Goal: Task Accomplishment & Management: Use online tool/utility

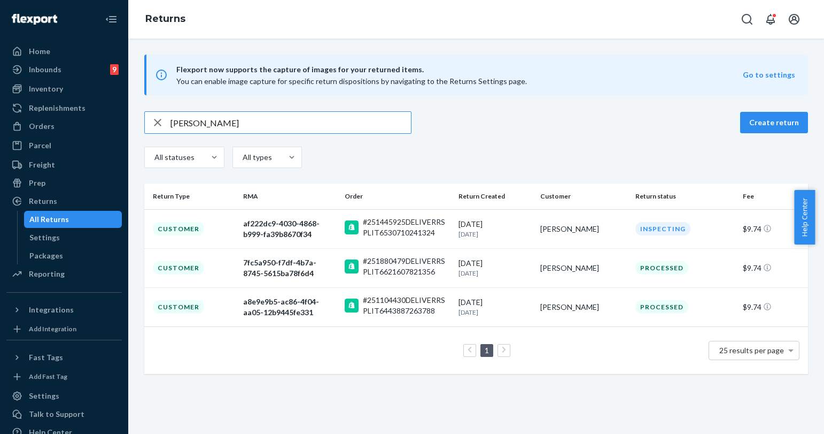
click at [746, 18] on icon "Open Search Box" at bounding box center [747, 19] width 13 height 13
click at [692, 20] on input "Search Input" at bounding box center [669, 19] width 132 height 11
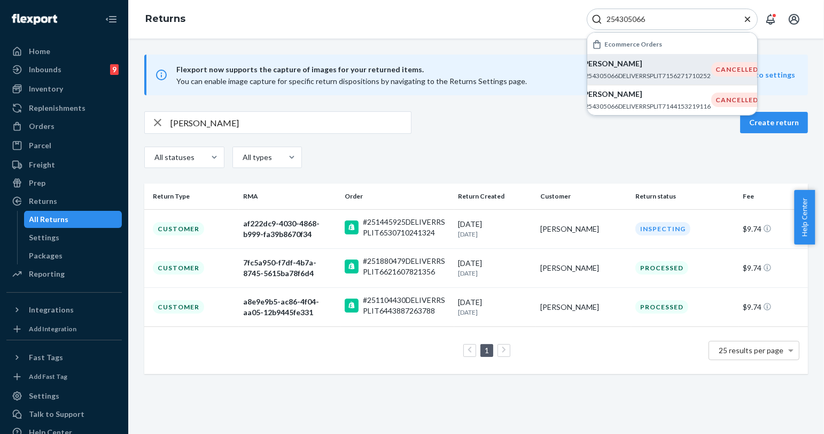
type input "254305066"
click at [688, 79] on p "#254305066DELIVERRSPLIT7156271710252" at bounding box center [647, 75] width 130 height 9
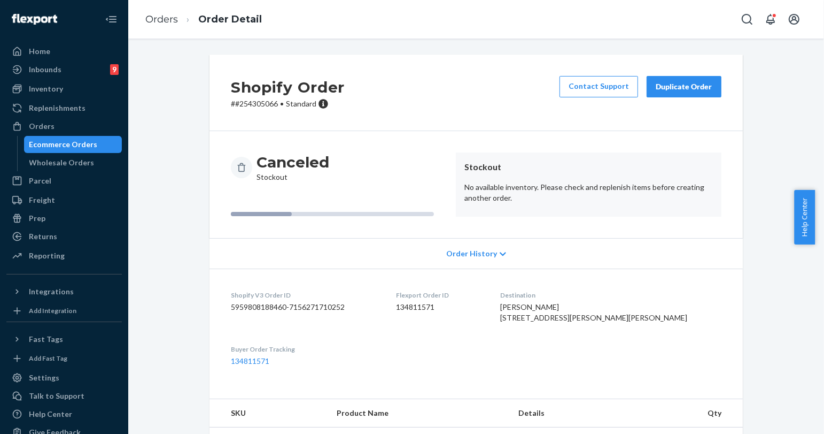
click at [688, 81] on div "Duplicate Order" at bounding box center [684, 86] width 57 height 11
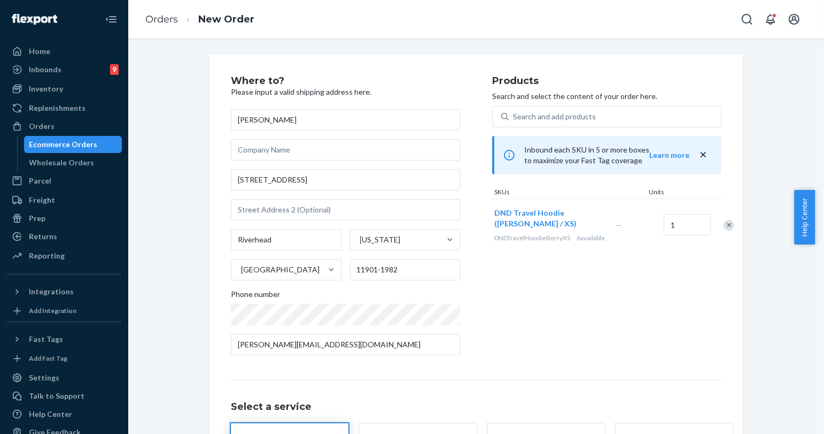
drag, startPoint x: 65, startPoint y: 237, endPoint x: 118, endPoint y: 189, distance: 71.9
click at [65, 237] on div "Returns" at bounding box center [63, 236] width 113 height 15
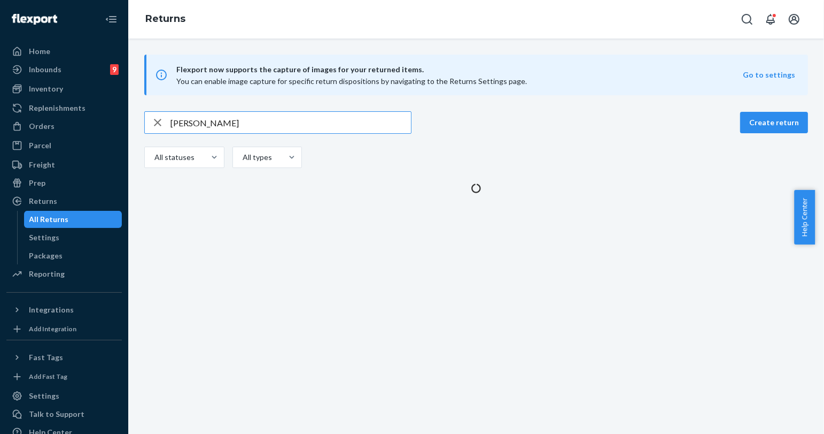
click at [195, 118] on input "[PERSON_NAME]" at bounding box center [291, 122] width 241 height 21
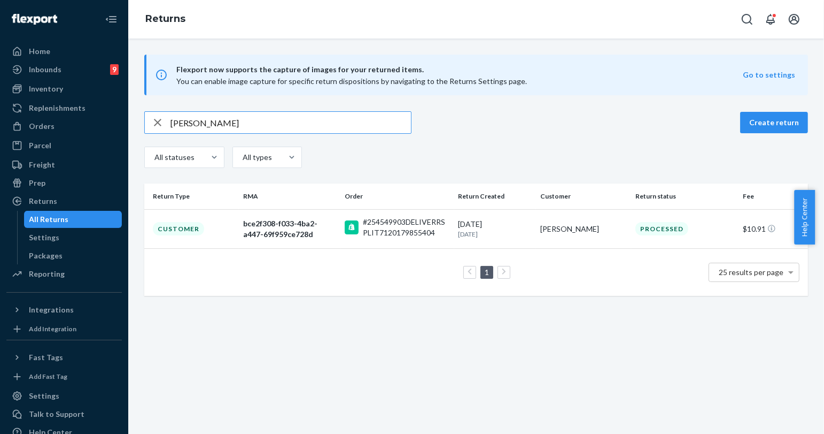
type input "[PERSON_NAME]"
click at [745, 20] on icon "Open Search Box" at bounding box center [747, 19] width 13 height 13
click at [701, 18] on input "Search Input" at bounding box center [669, 19] width 132 height 11
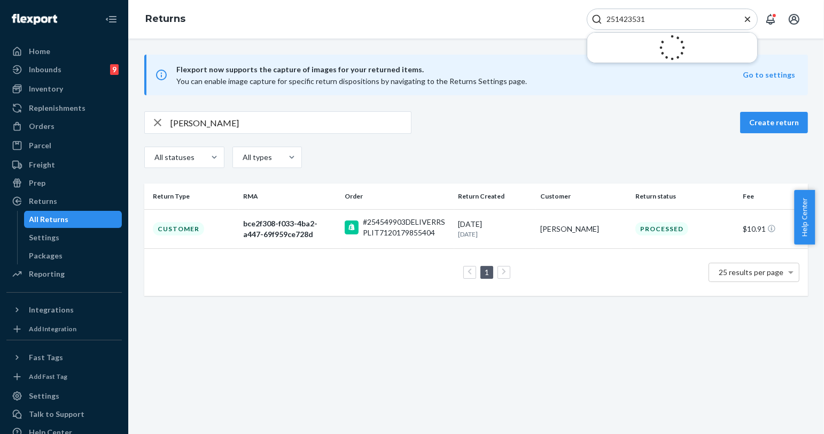
type input "251423531"
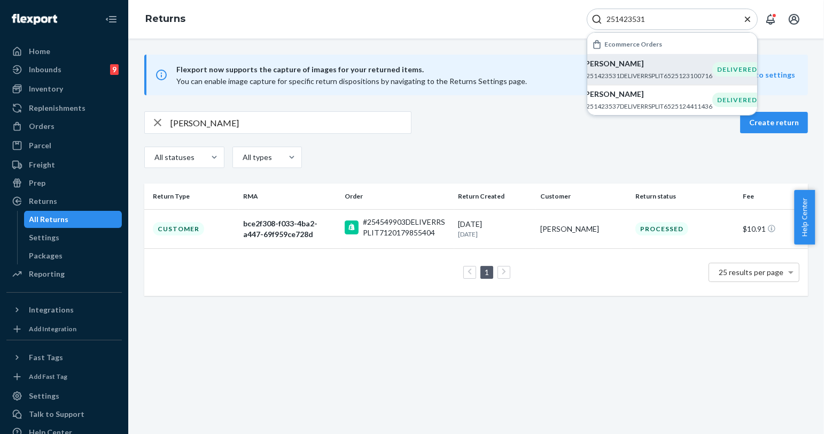
click at [708, 71] on p "#251423531DELIVERRSPLIT6525123100716" at bounding box center [648, 75] width 130 height 9
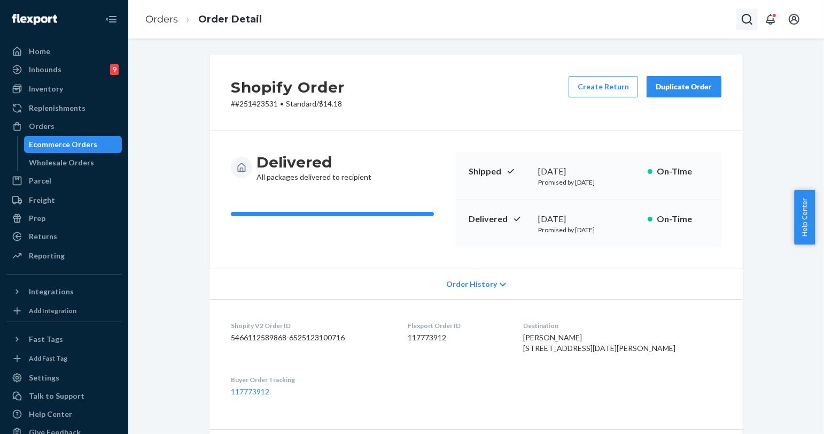
click at [744, 25] on icon "Open Search Box" at bounding box center [747, 19] width 13 height 13
click at [691, 18] on input "Search Input" at bounding box center [669, 19] width 132 height 11
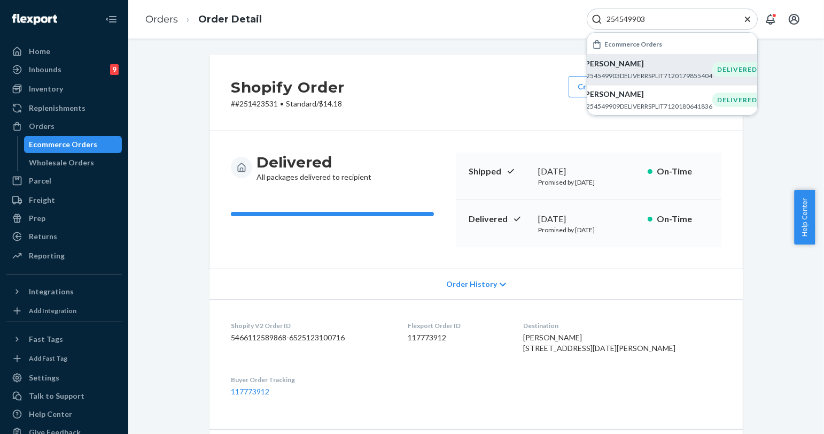
type input "254549903"
click at [653, 66] on p "[PERSON_NAME]" at bounding box center [648, 63] width 130 height 11
click at [750, 18] on icon "Close Search" at bounding box center [747, 18] width 5 height 5
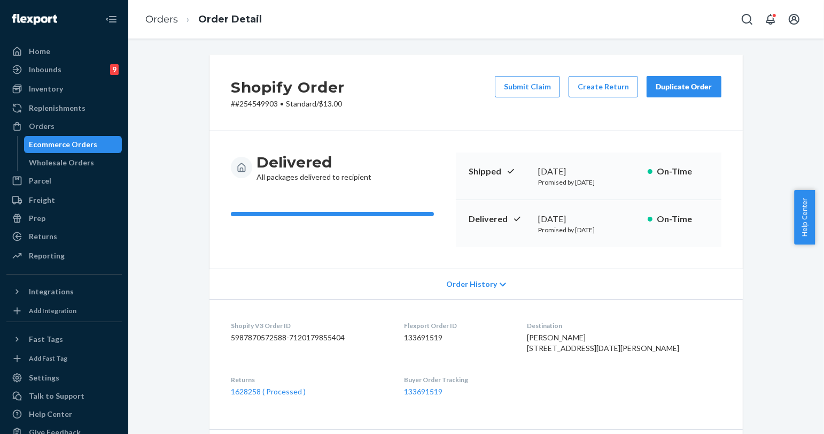
click at [684, 87] on div "Duplicate Order" at bounding box center [684, 86] width 57 height 11
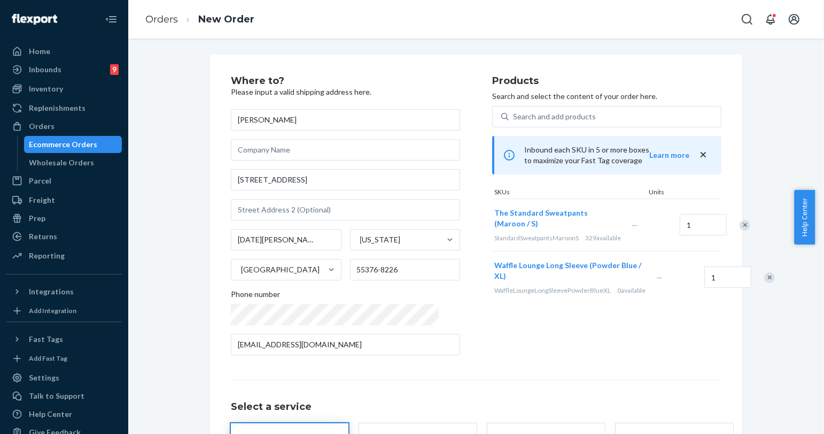
click at [765, 283] on div "Remove Item" at bounding box center [770, 277] width 11 height 11
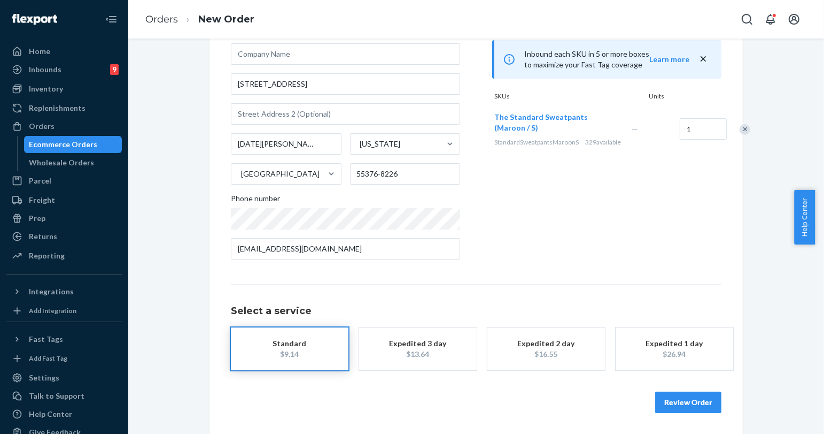
click at [662, 391] on button "Review Order" at bounding box center [688, 401] width 66 height 21
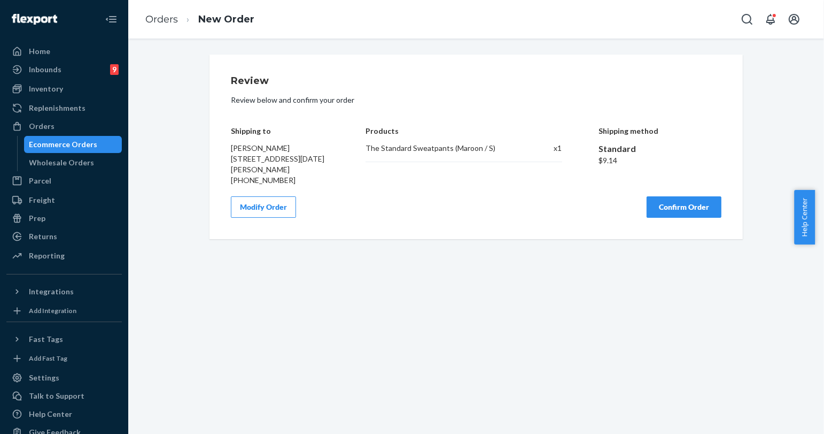
click at [685, 218] on button "Confirm Order" at bounding box center [684, 206] width 75 height 21
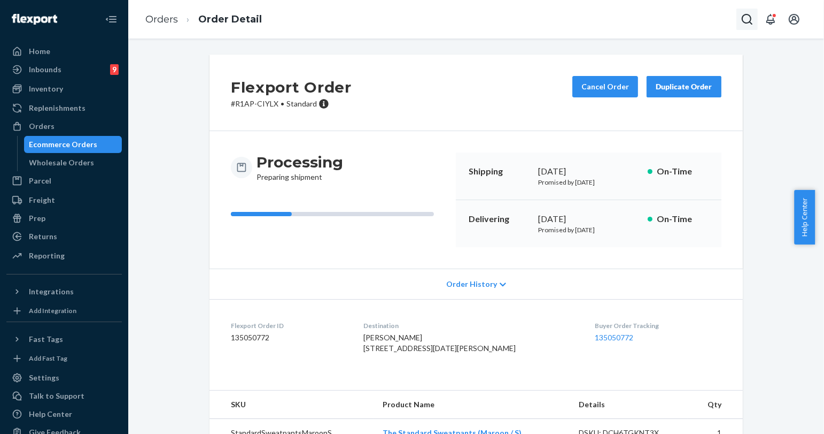
click at [746, 21] on icon "Open Search Box" at bounding box center [747, 19] width 13 height 13
click at [681, 18] on input "Search Input" at bounding box center [669, 19] width 132 height 11
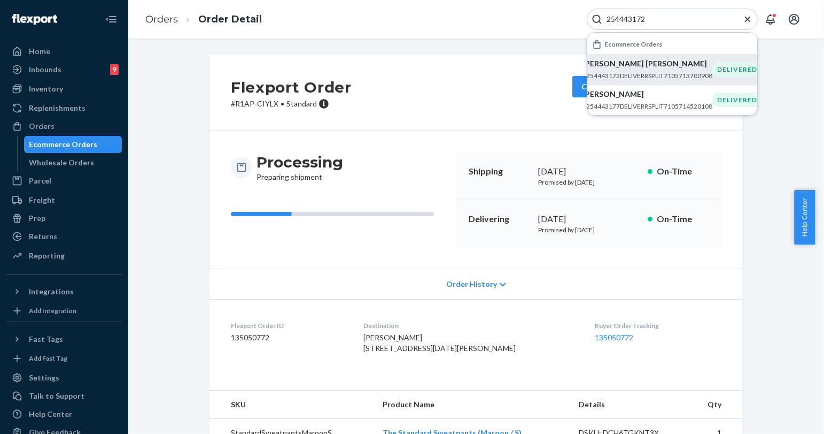
type input "254443172"
click at [656, 76] on p "#254443172DELIVERRSPLIT7105713700908" at bounding box center [648, 75] width 130 height 9
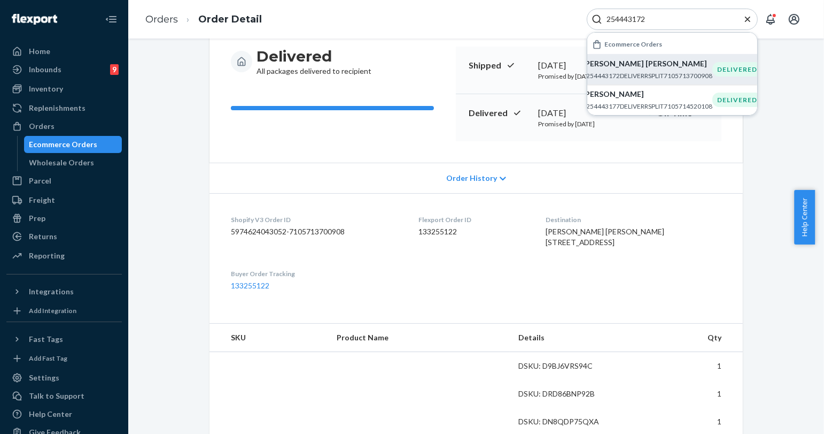
scroll to position [178, 0]
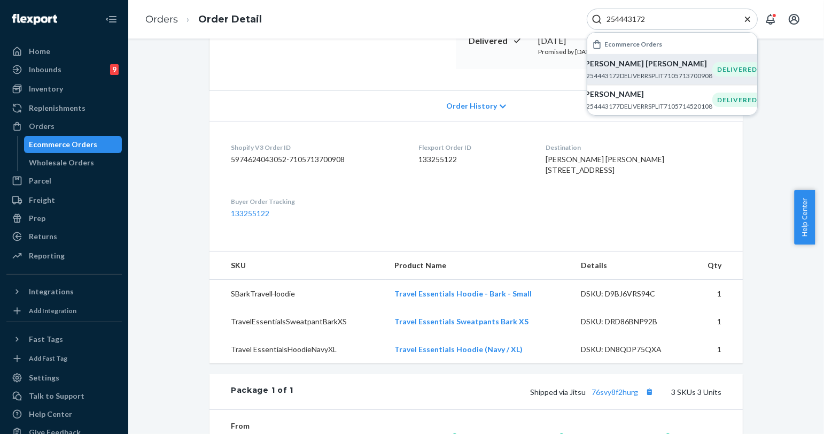
click at [752, 18] on icon "Close Search" at bounding box center [748, 19] width 11 height 11
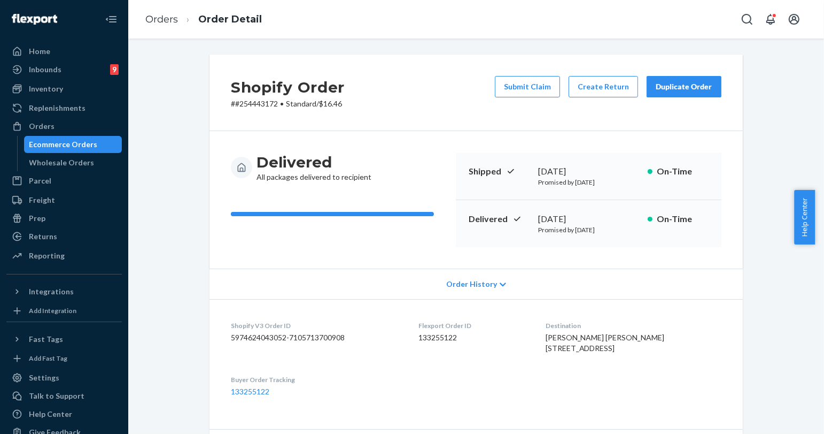
scroll to position [0, 0]
click at [706, 90] on div "Duplicate Order" at bounding box center [684, 86] width 57 height 11
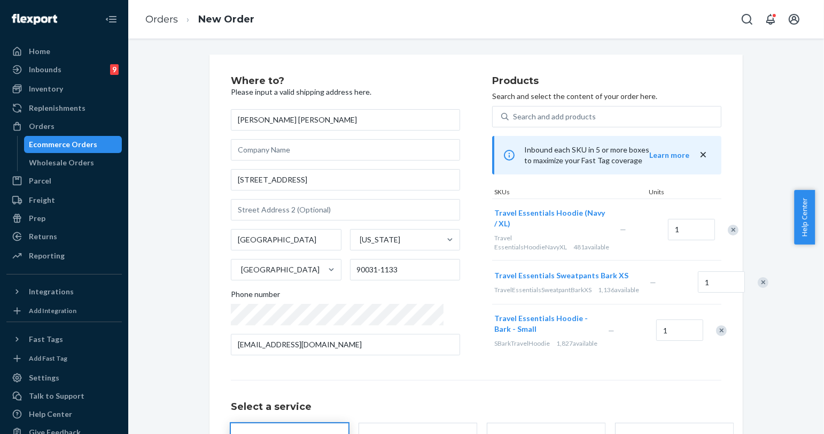
click at [728, 231] on div "Remove Item" at bounding box center [733, 230] width 11 height 11
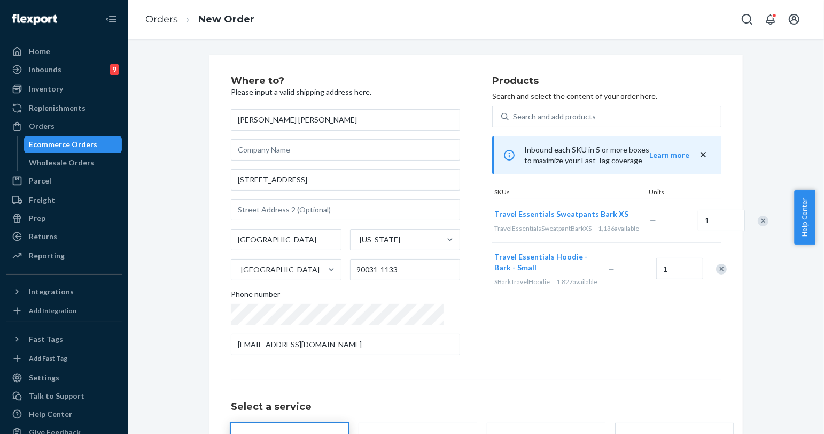
click at [758, 226] on div "Remove Item" at bounding box center [763, 220] width 11 height 11
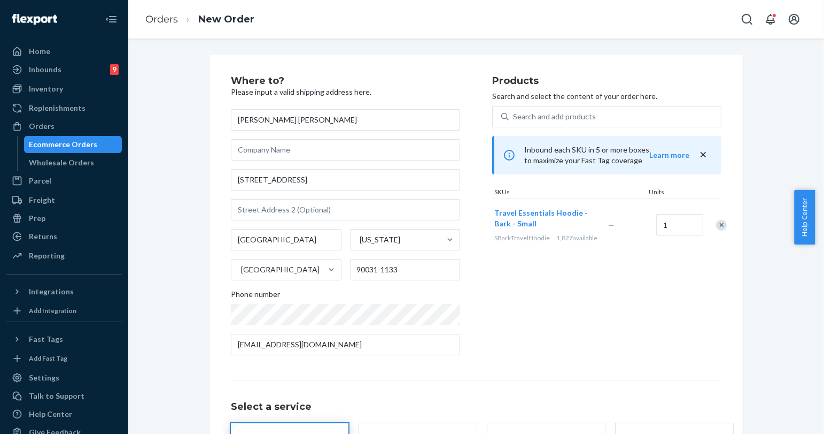
drag, startPoint x: 480, startPoint y: 339, endPoint x: 496, endPoint y: 317, distance: 27.2
click at [480, 339] on div "Where to? Please input a valid shipping address here. [PERSON_NAME] [PERSON_NAM…" at bounding box center [361, 220] width 261 height 288
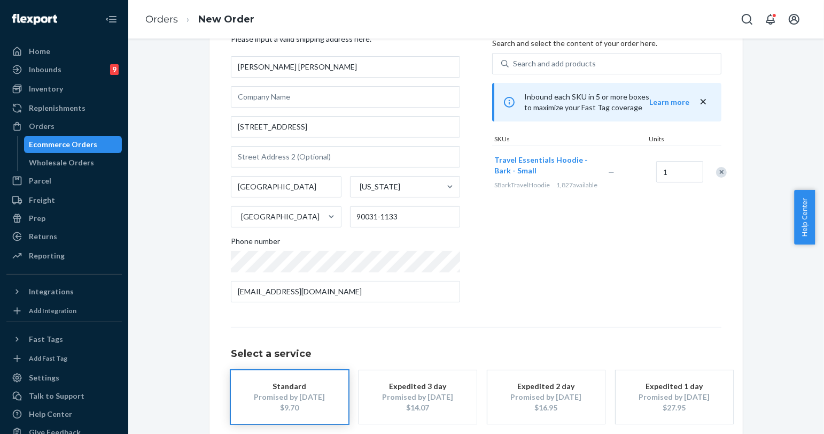
scroll to position [107, 0]
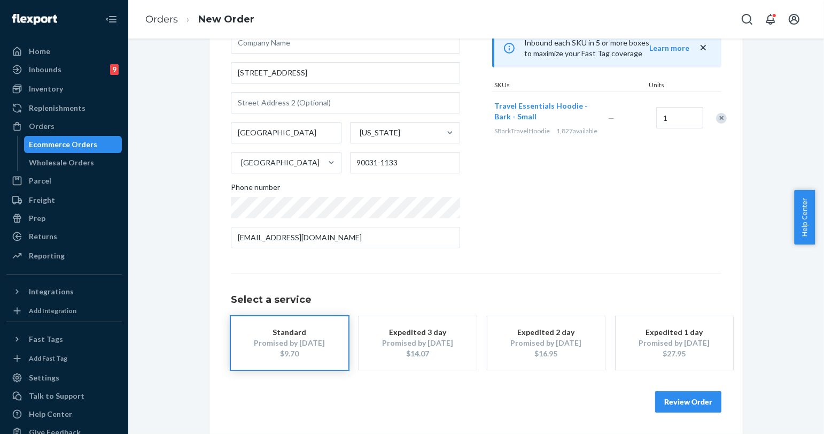
click at [703, 401] on button "Review Order" at bounding box center [688, 401] width 66 height 21
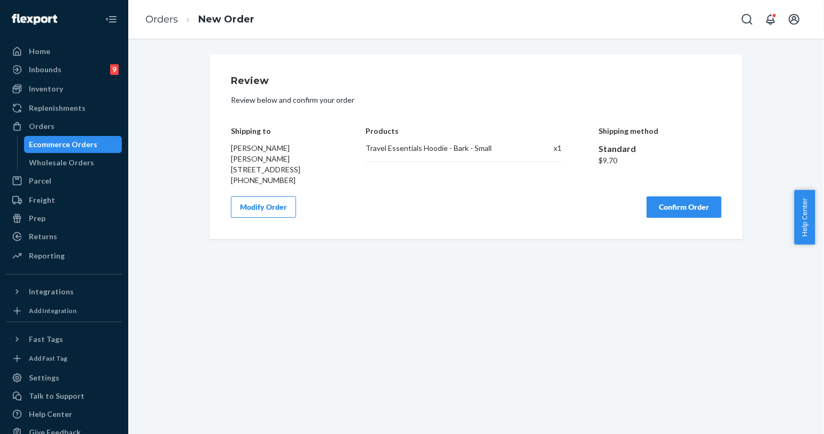
click at [672, 206] on button "Confirm Order" at bounding box center [684, 206] width 75 height 21
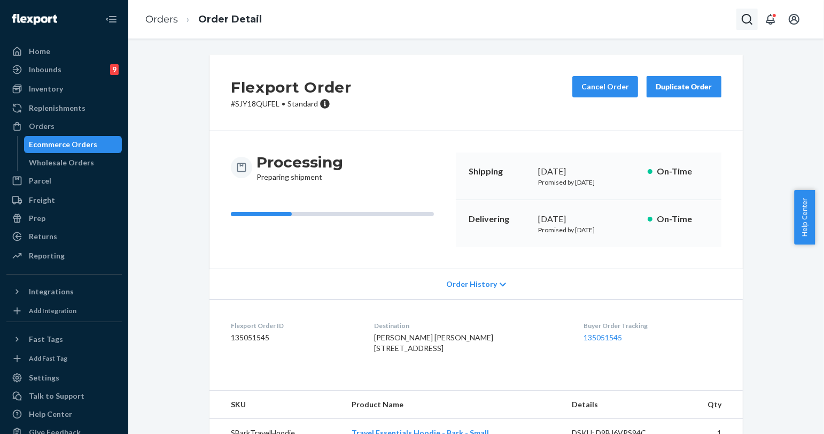
click at [747, 19] on icon "Open Search Box" at bounding box center [747, 19] width 13 height 13
click at [718, 16] on input "Search Input" at bounding box center [669, 19] width 132 height 11
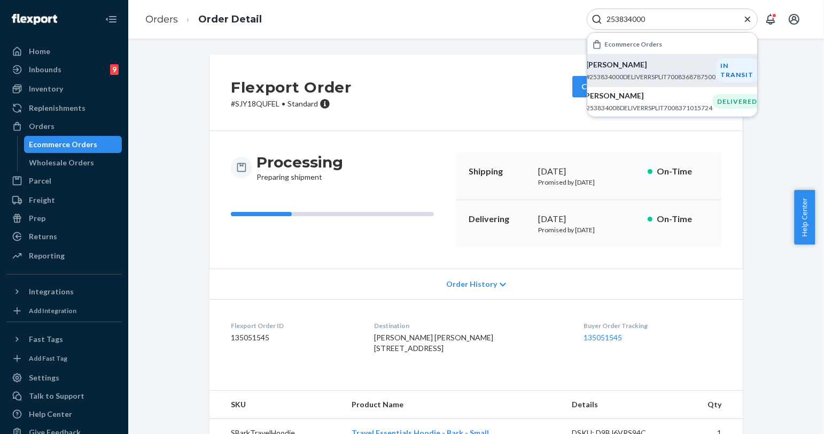
click at [666, 69] on p "[PERSON_NAME]" at bounding box center [651, 64] width 130 height 11
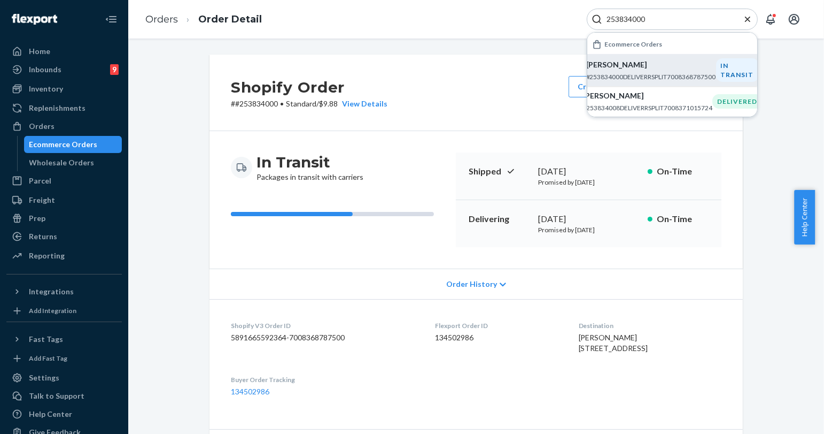
click at [637, 19] on input "253834000" at bounding box center [669, 19] width 132 height 11
paste input "4390427"
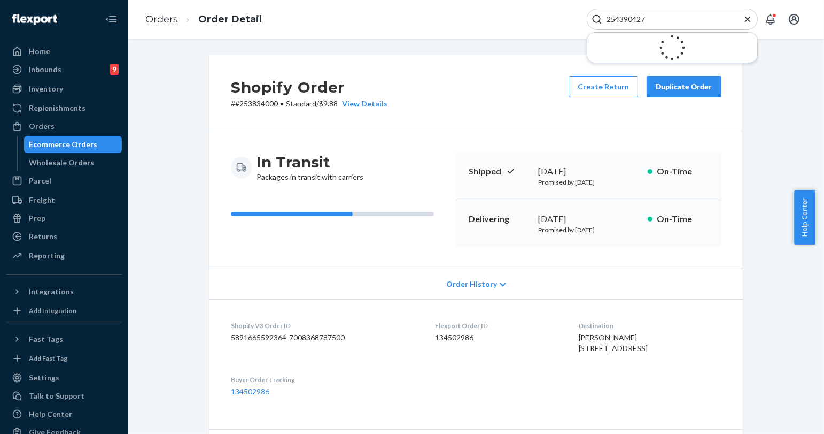
type input "254390427"
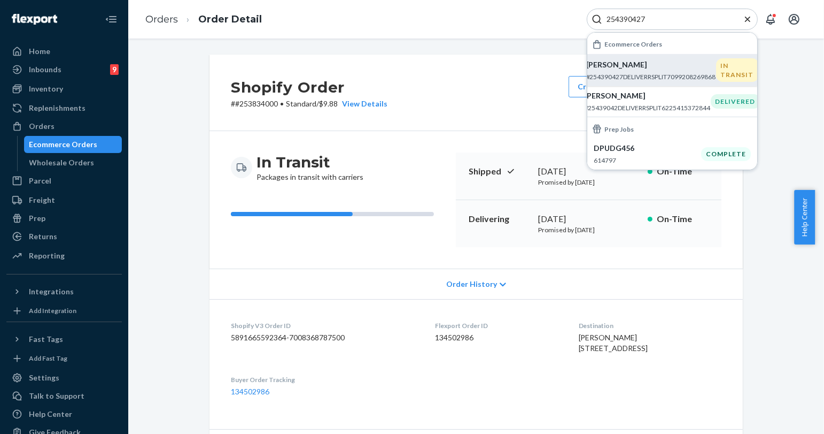
click at [659, 73] on p "#254390427DELIVERRSPLIT7099208269868" at bounding box center [651, 76] width 130 height 9
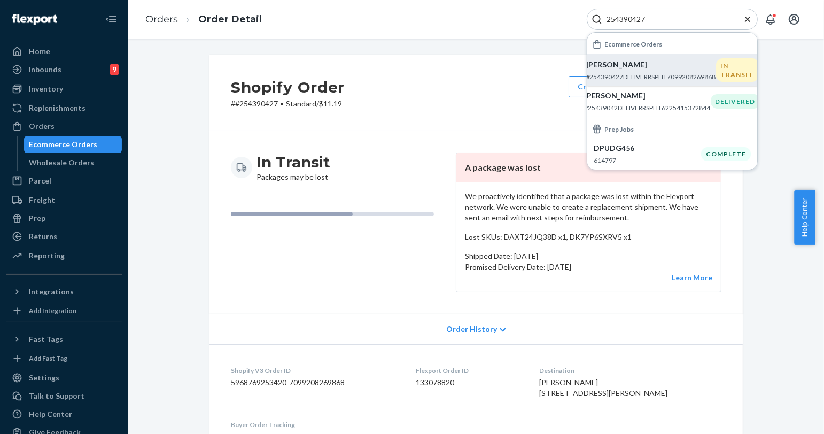
click at [748, 22] on icon "Close Search" at bounding box center [748, 19] width 11 height 11
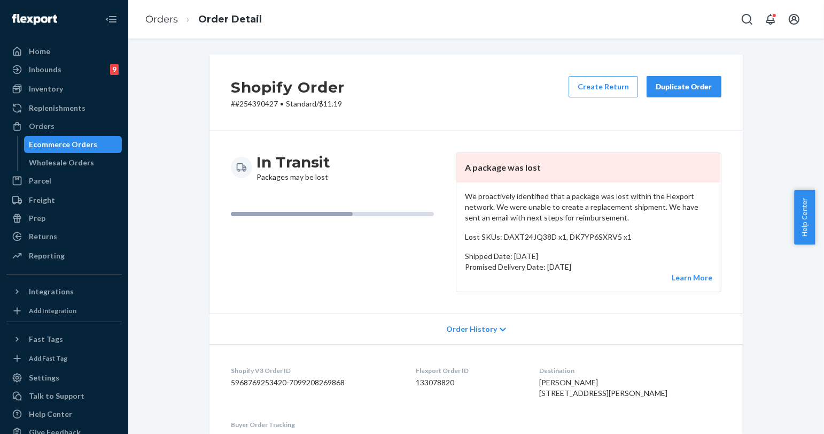
click at [616, 137] on div "In Transit Packages may be lost A package was lost We proactively identified th…" at bounding box center [477, 222] width 534 height 182
click at [688, 93] on button "Duplicate Order" at bounding box center [684, 86] width 75 height 21
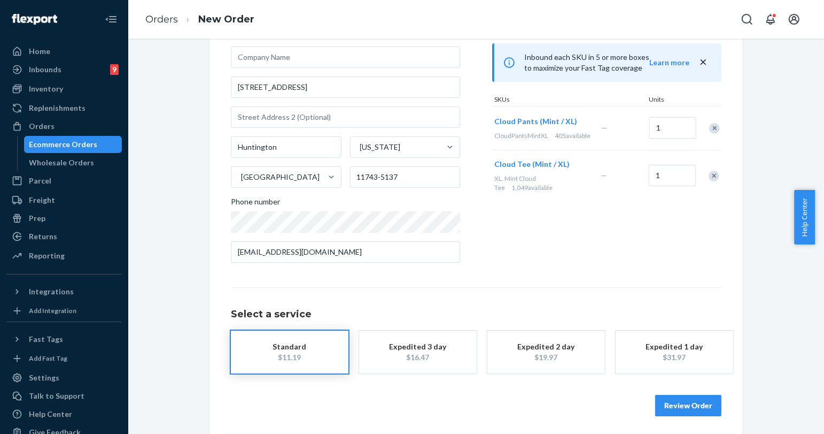
scroll to position [96, 0]
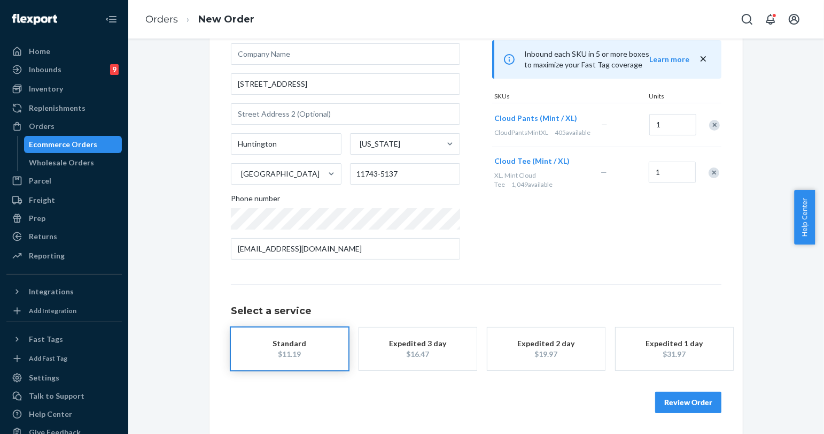
click at [703, 407] on button "Review Order" at bounding box center [688, 401] width 66 height 21
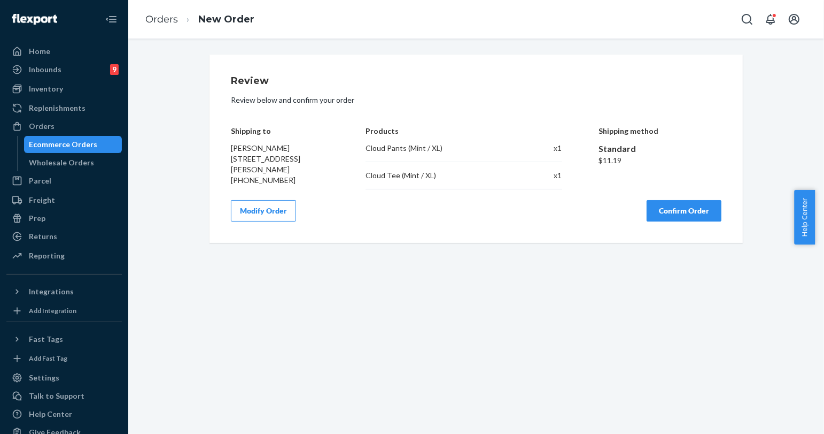
scroll to position [0, 0]
click at [688, 214] on button "Confirm Order" at bounding box center [684, 210] width 75 height 21
